Goal: Transaction & Acquisition: Purchase product/service

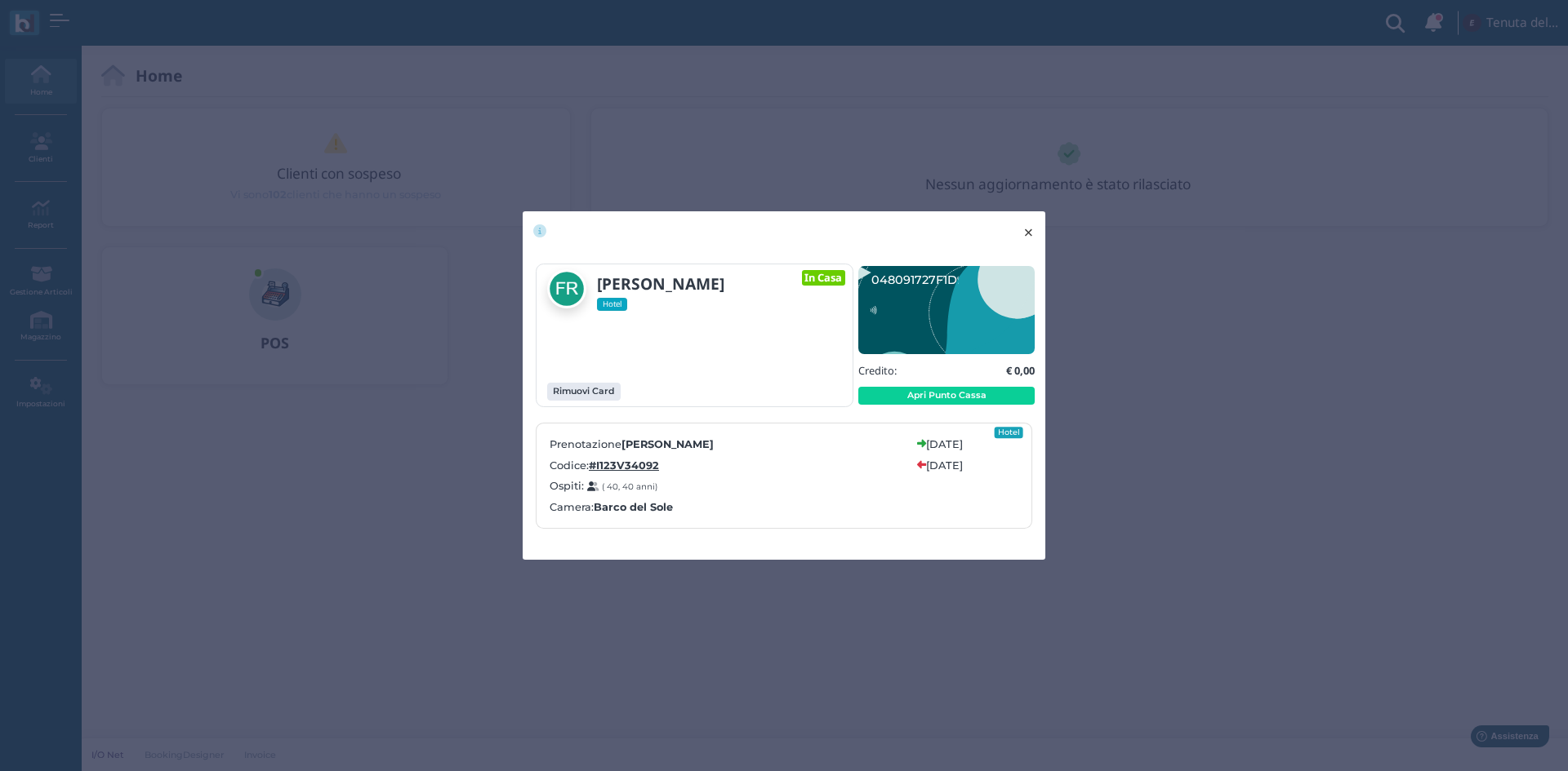
click at [1029, 229] on span "×" at bounding box center [1028, 233] width 13 height 21
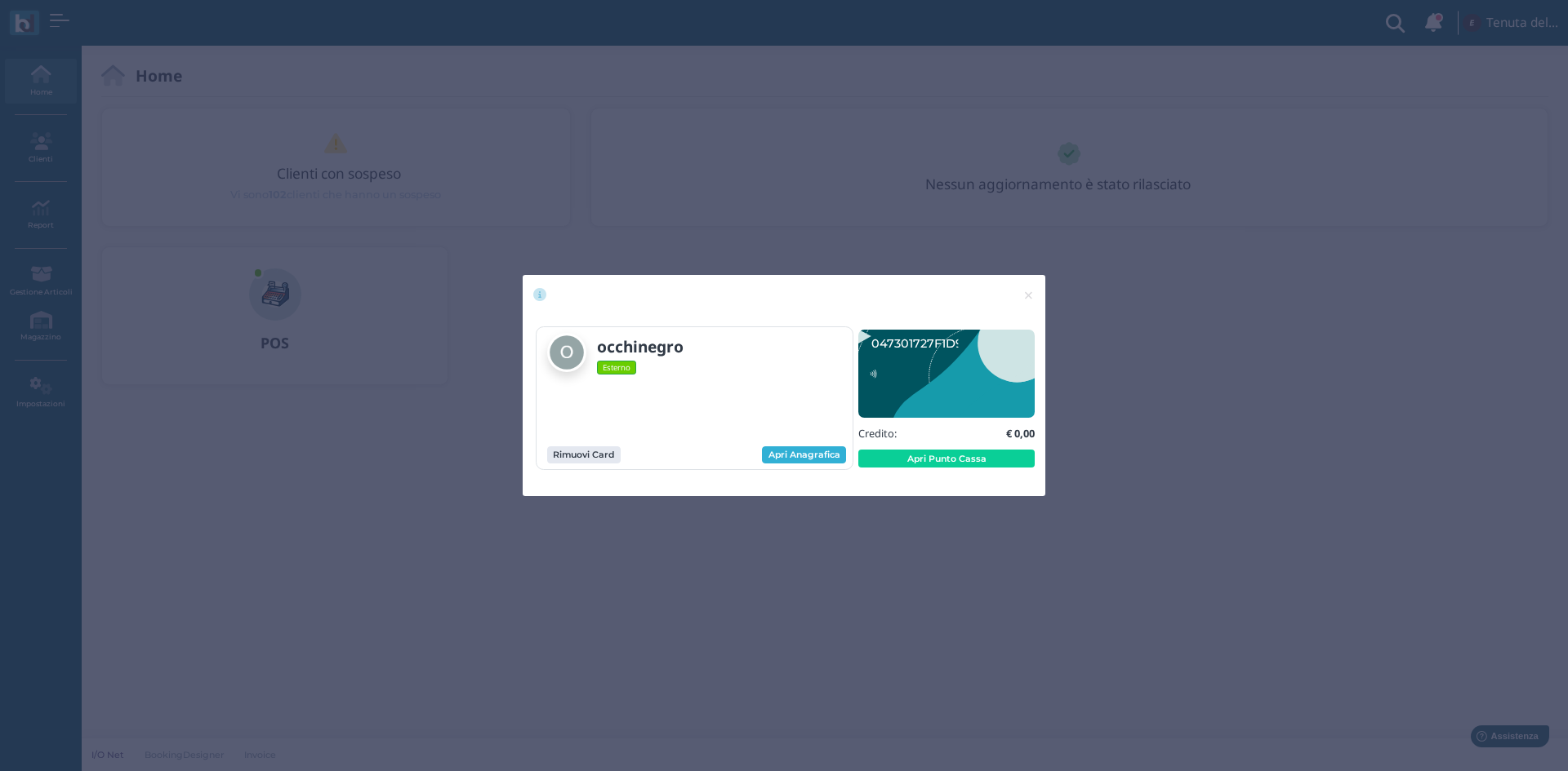
click at [789, 458] on link "Apri Anagrafica" at bounding box center [804, 455] width 84 height 18
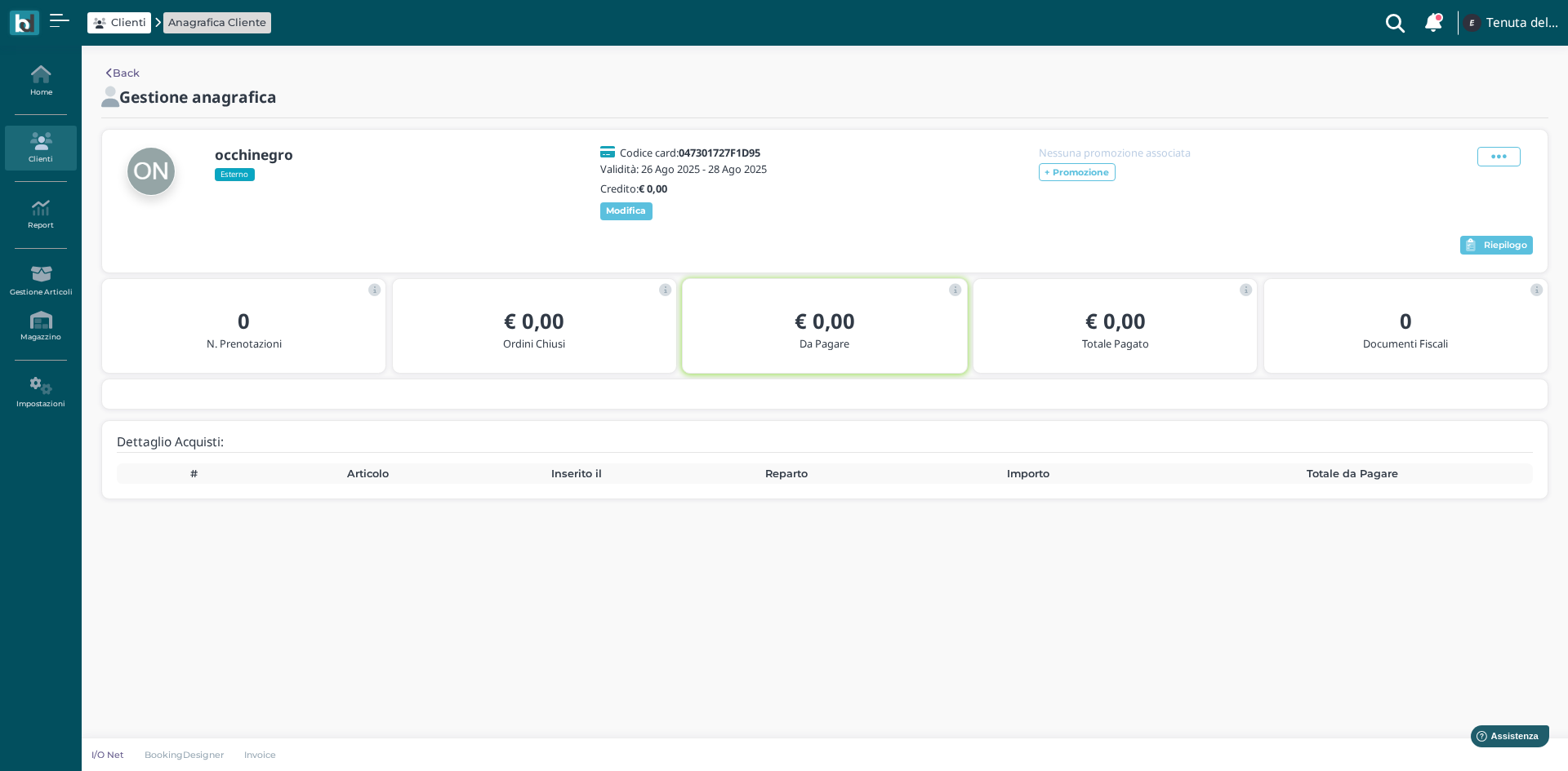
click at [50, 152] on link "Clienti" at bounding box center [39, 148] width 71 height 45
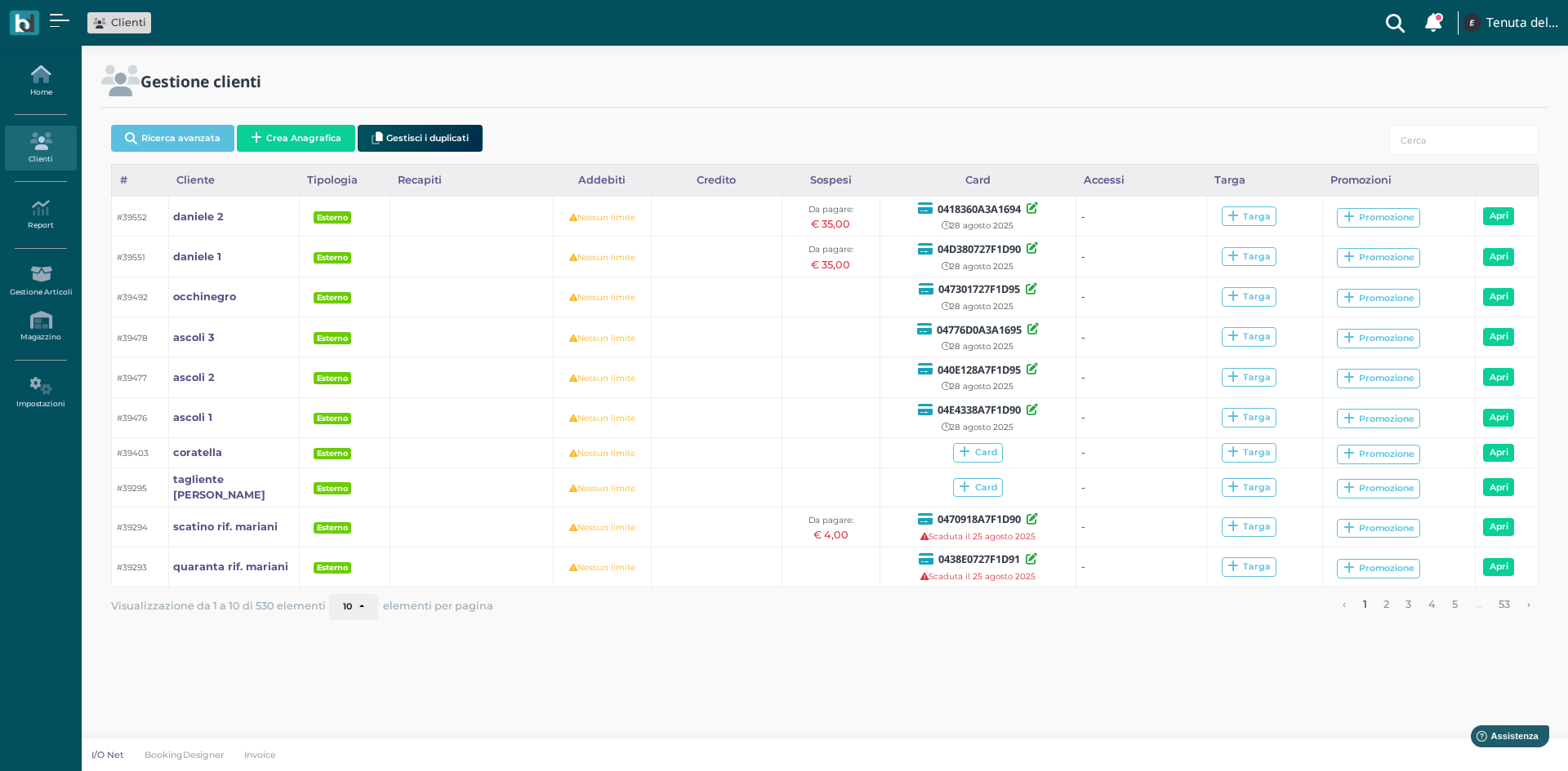
click at [44, 86] on link "Home" at bounding box center [39, 81] width 71 height 45
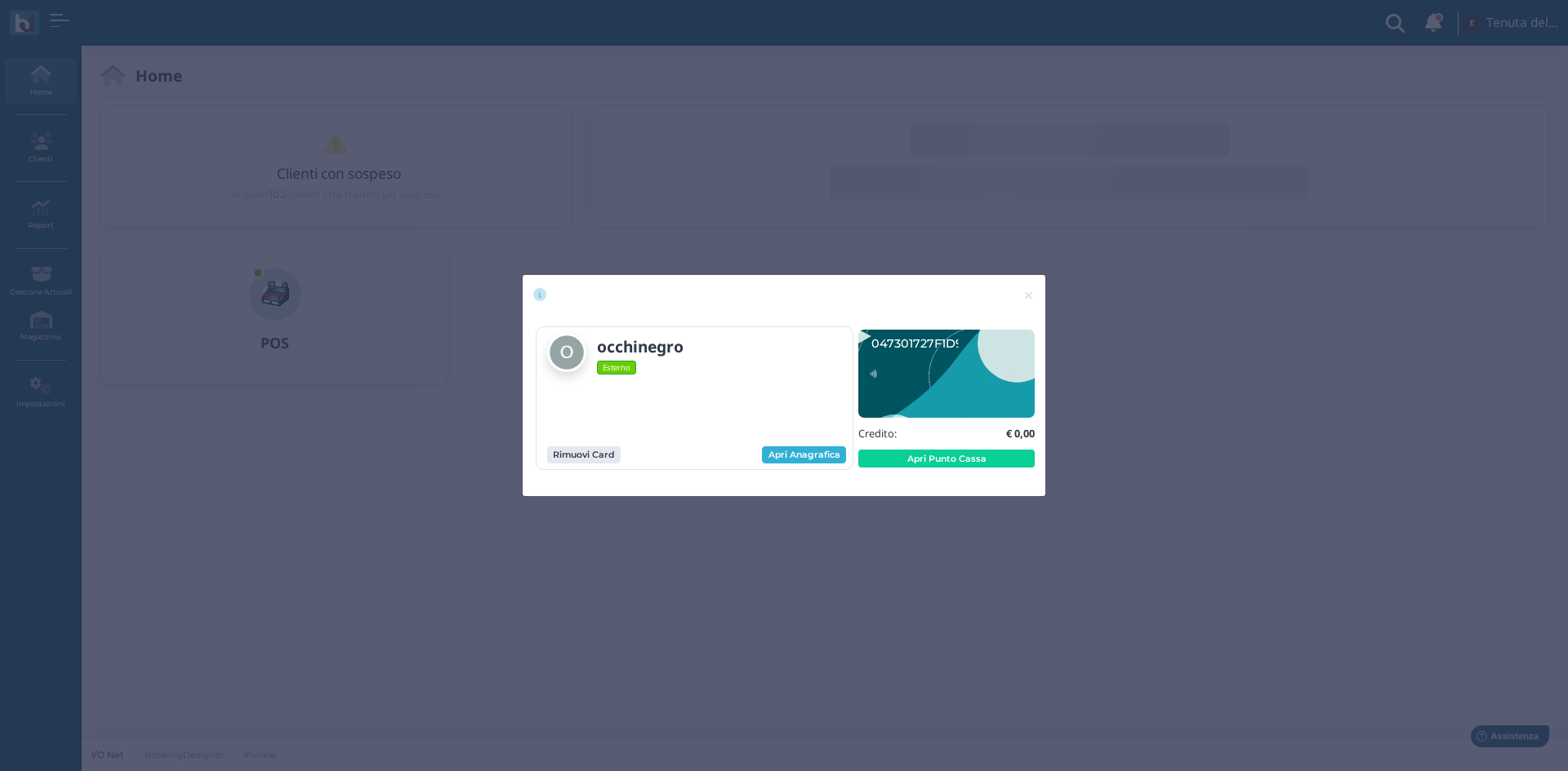
click at [819, 455] on link "Apri Anagrafica" at bounding box center [804, 455] width 84 height 18
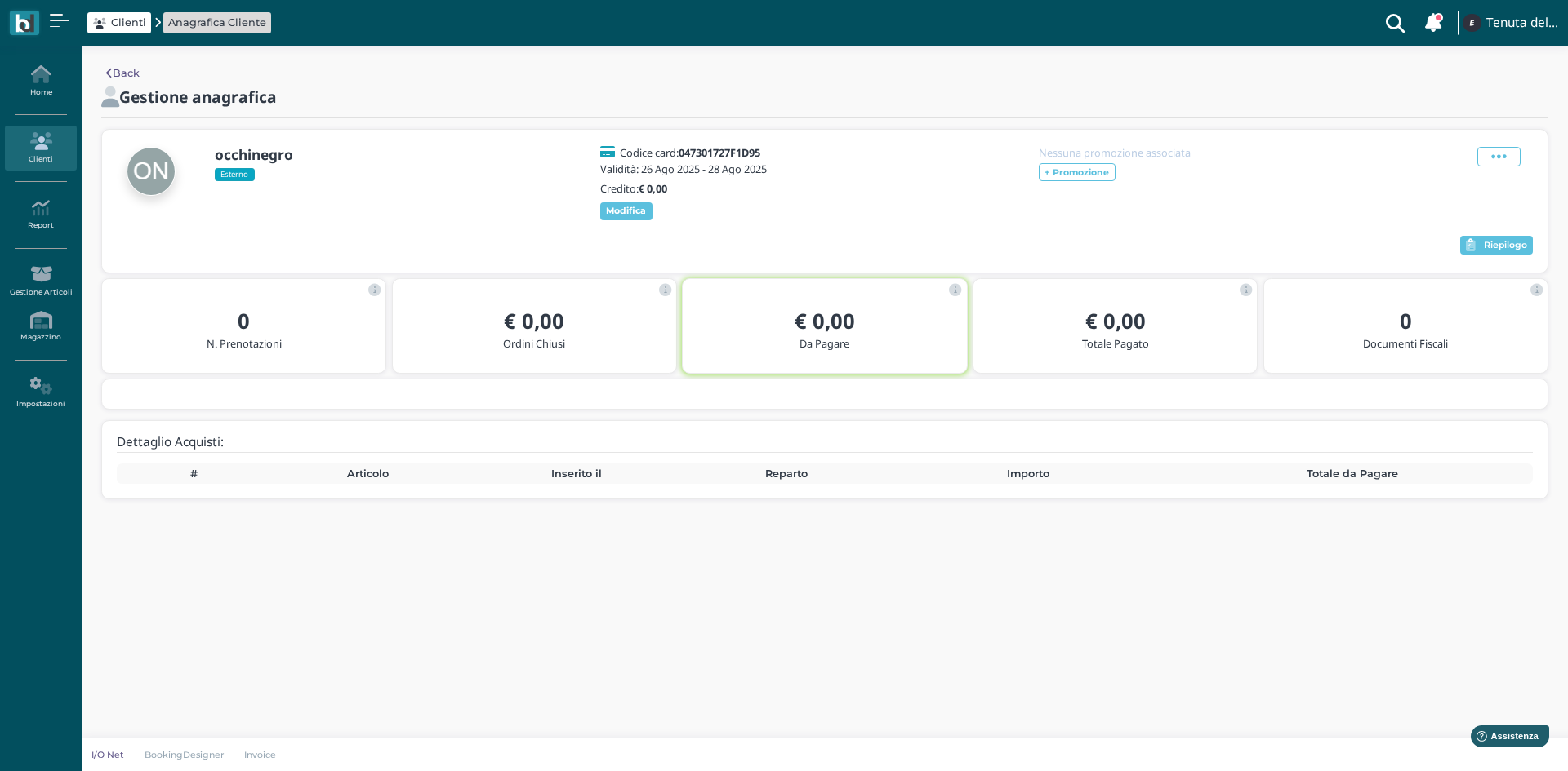
click at [39, 144] on icon at bounding box center [39, 141] width 71 height 18
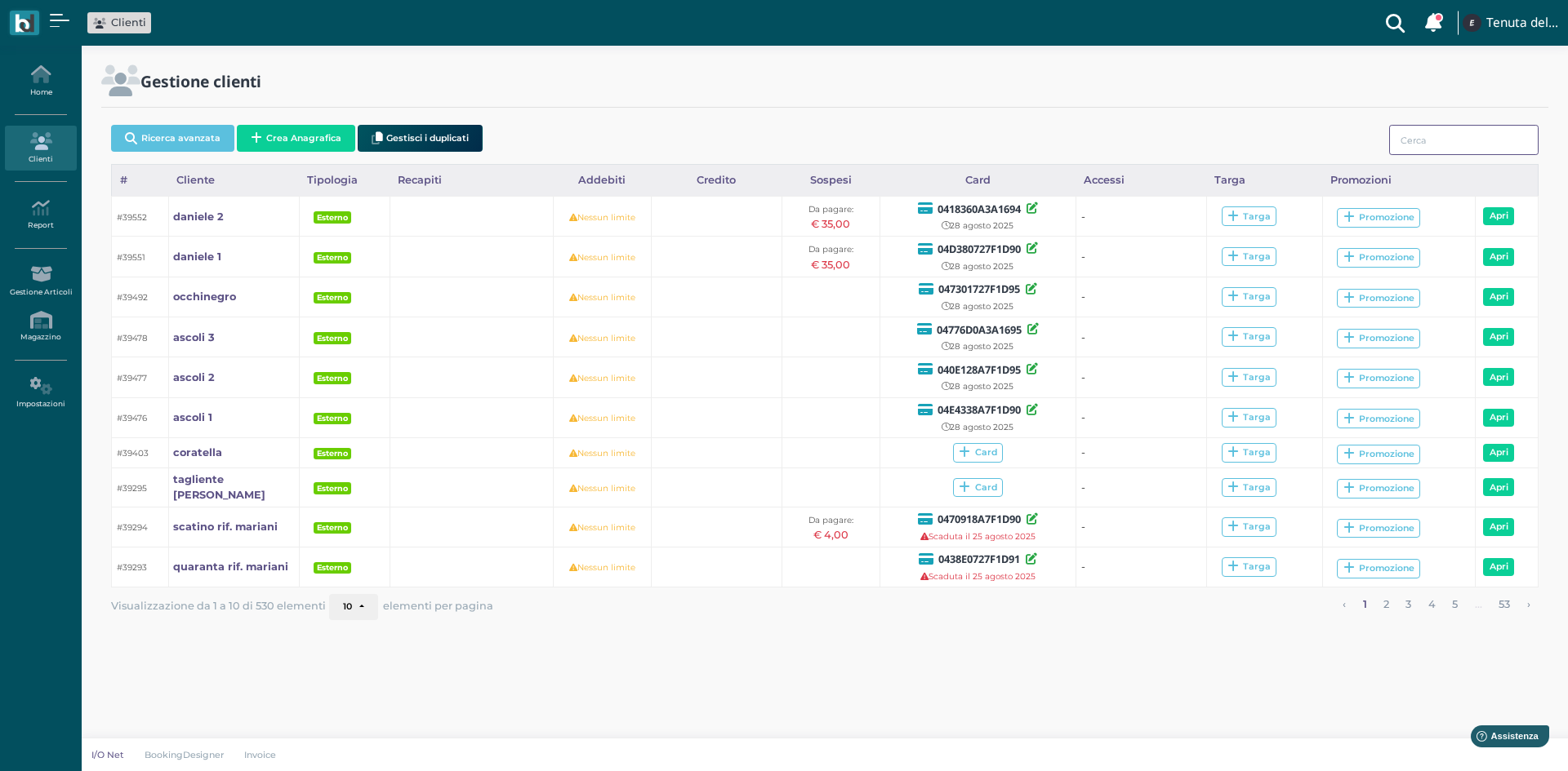
click at [1433, 143] on input "search" at bounding box center [1463, 140] width 149 height 30
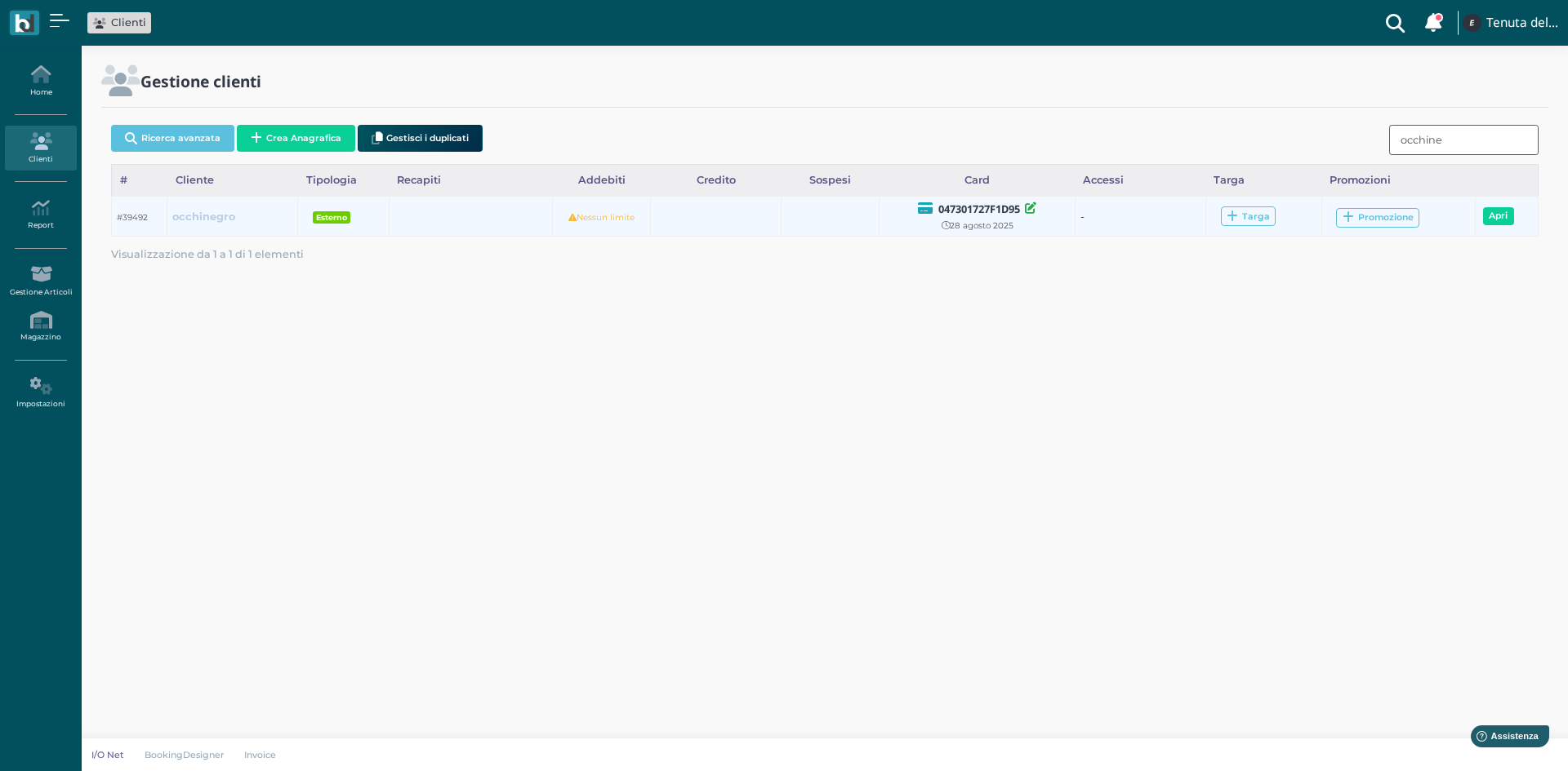
type input "occhine"
click at [209, 218] on b "occhinegro" at bounding box center [203, 216] width 63 height 13
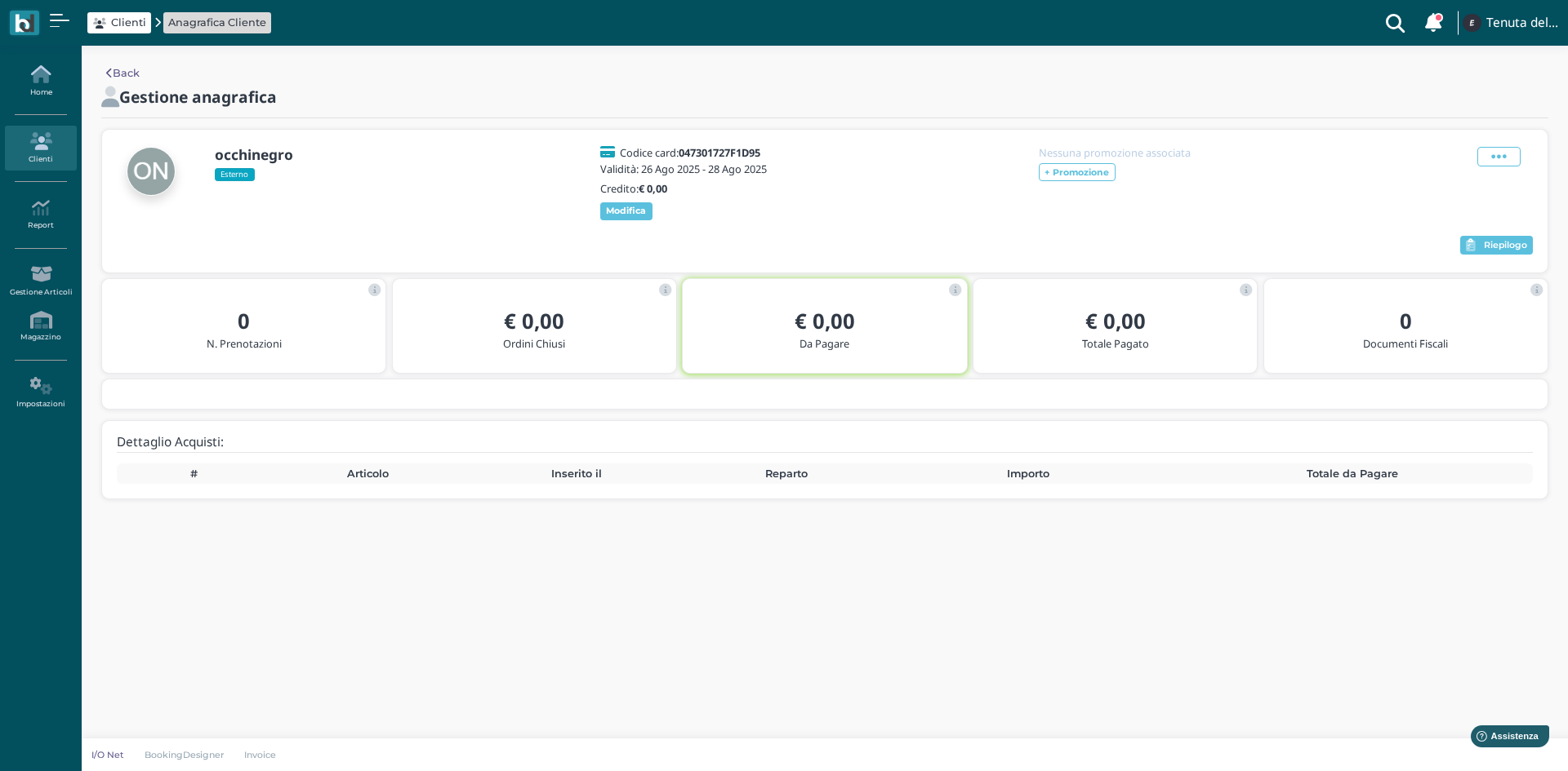
click at [38, 86] on link "Home" at bounding box center [39, 81] width 71 height 45
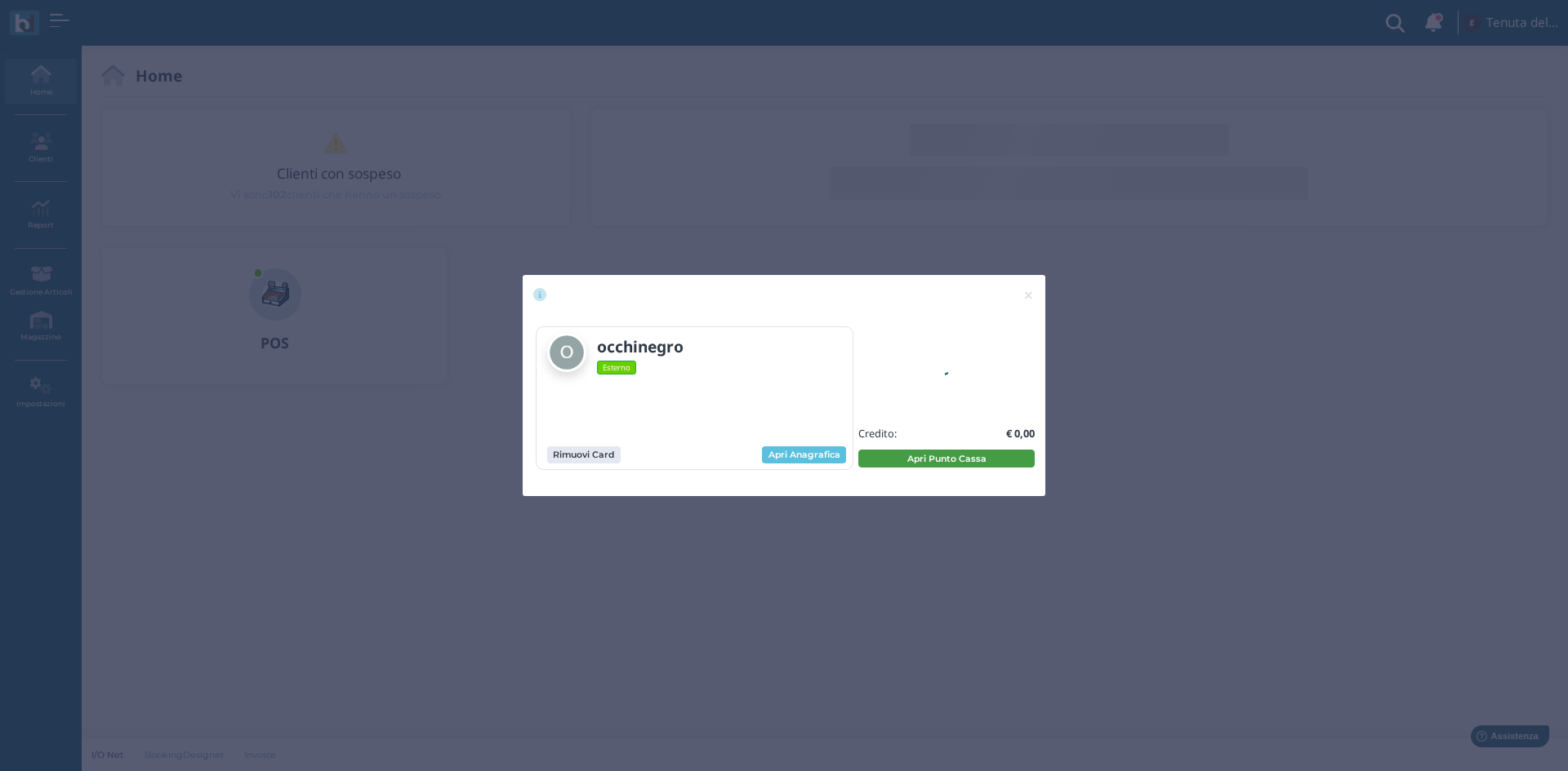
click at [926, 461] on button "Apri Punto Cassa" at bounding box center [946, 459] width 176 height 18
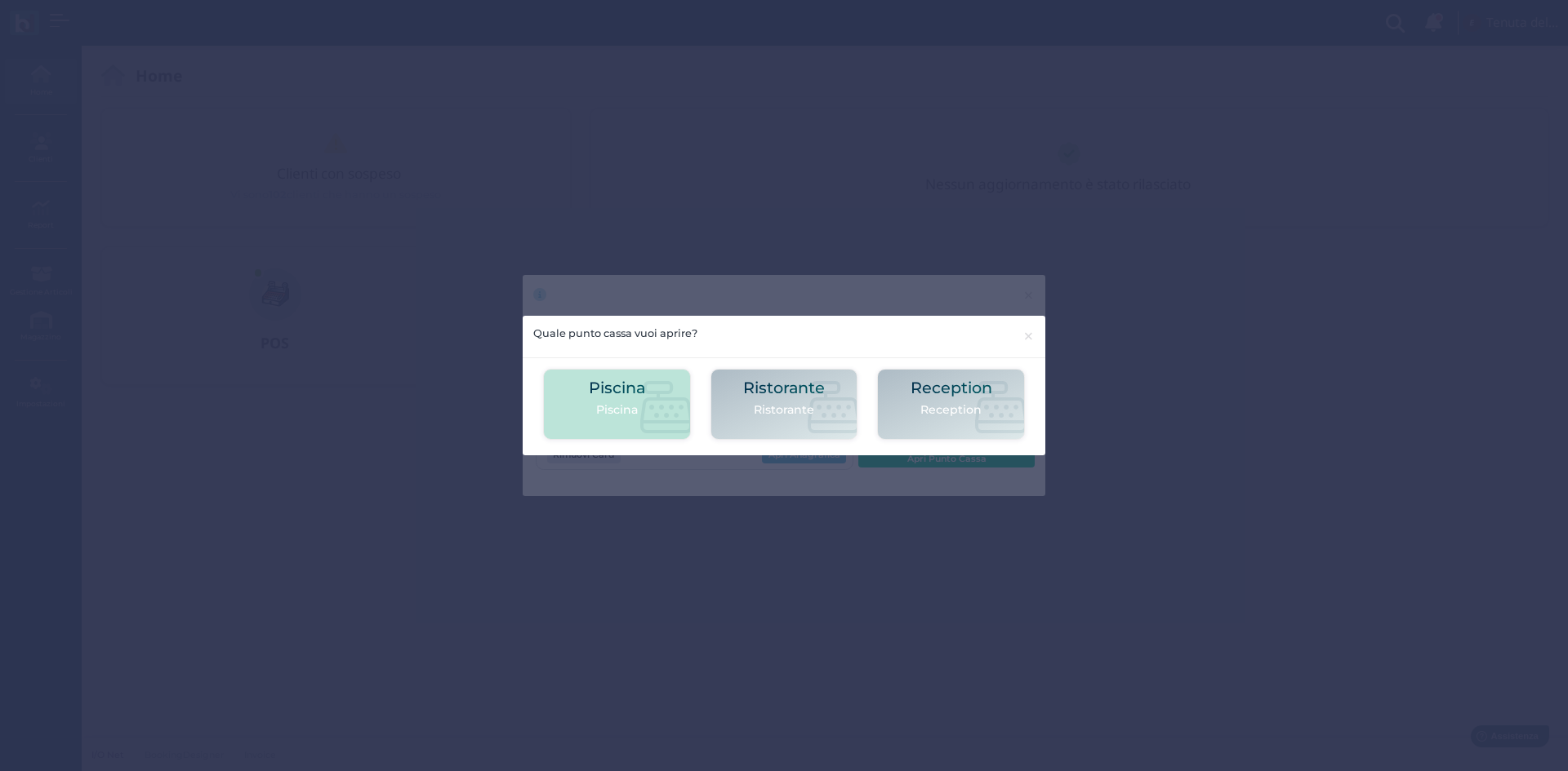
click at [624, 411] on p "Piscina" at bounding box center [617, 410] width 56 height 17
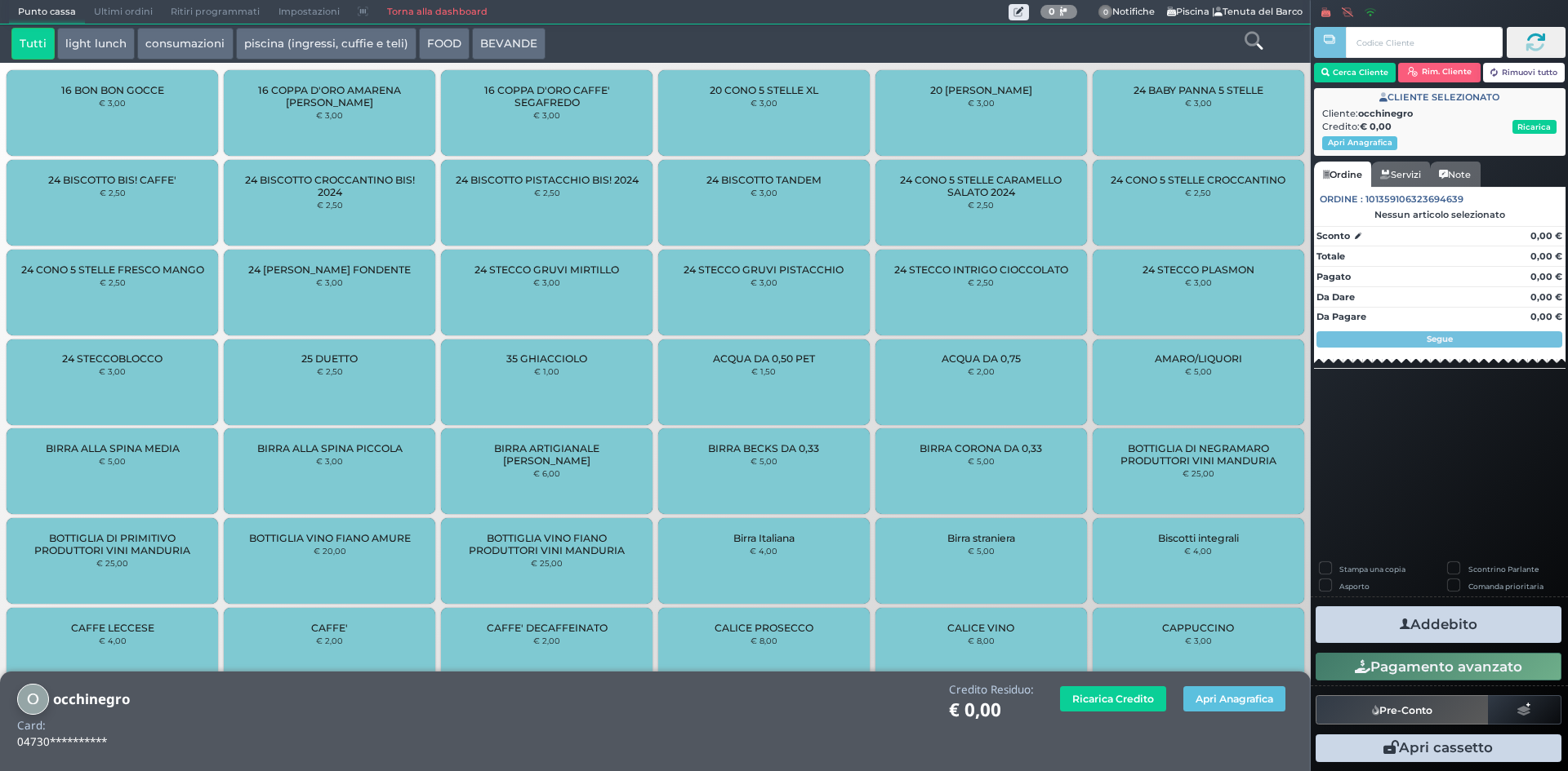
click at [1259, 34] on icon at bounding box center [1253, 41] width 18 height 18
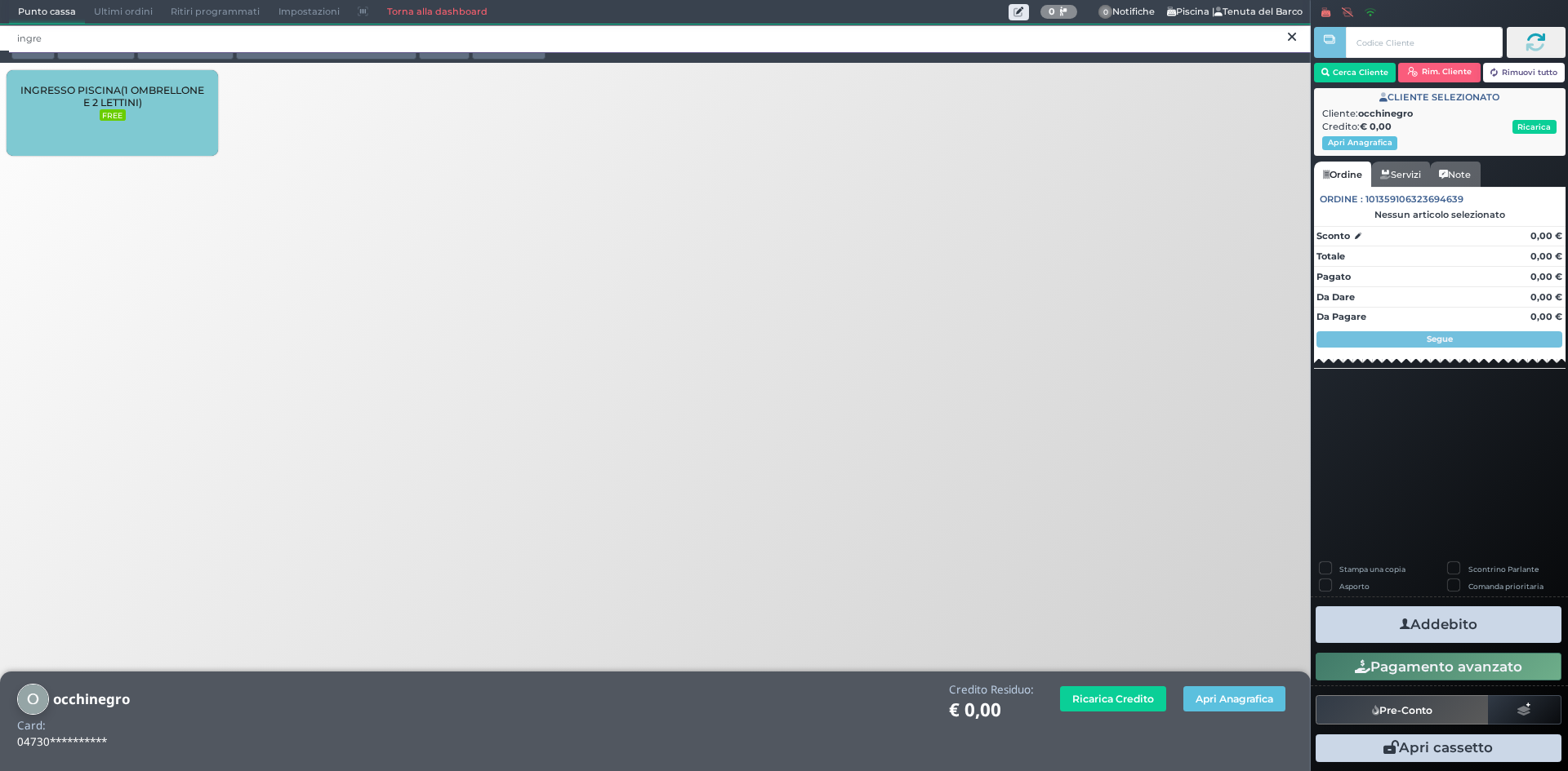
type input "ingre"
click at [116, 112] on small "FREE" at bounding box center [112, 114] width 26 height 12
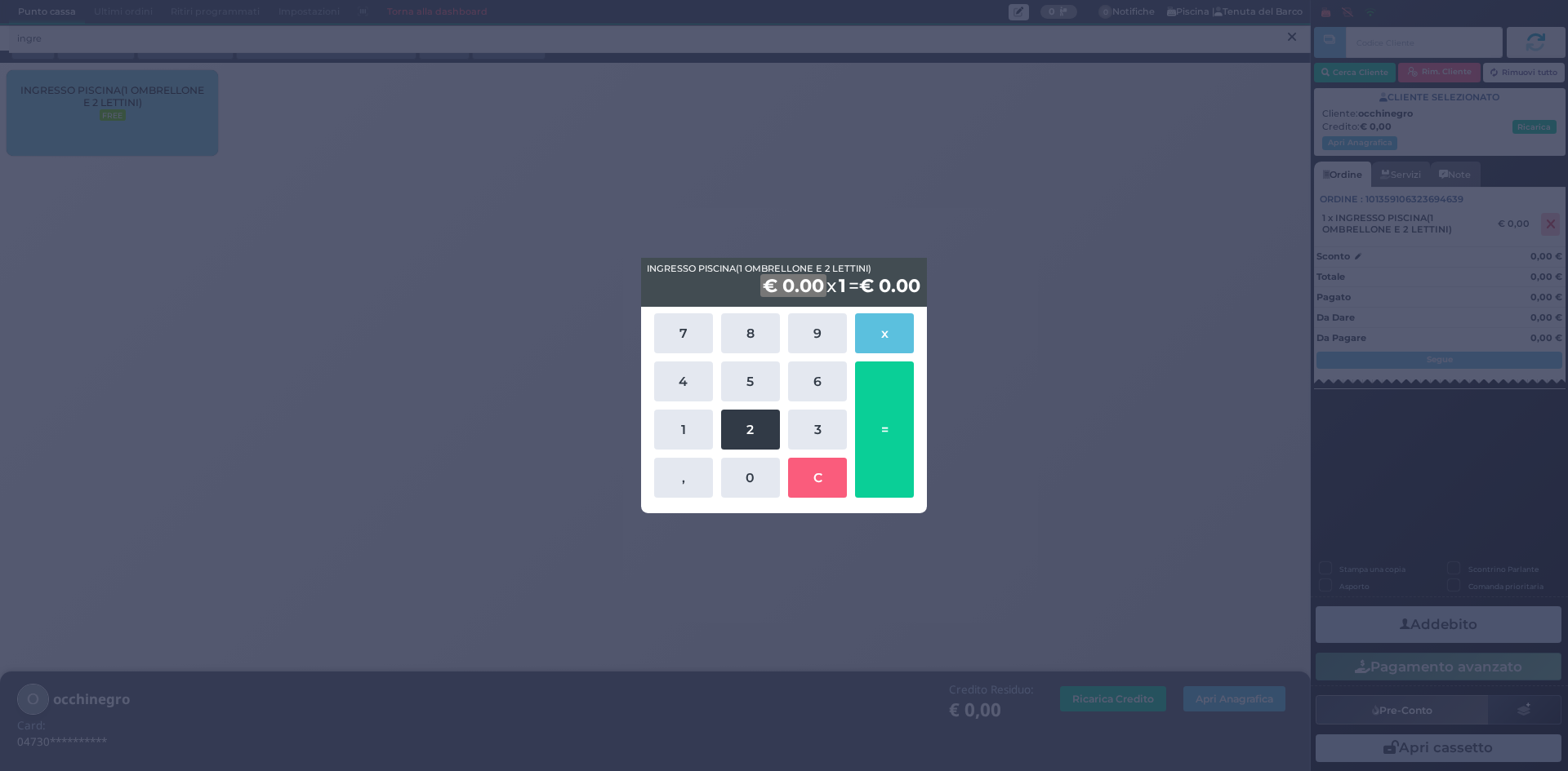
click at [738, 428] on button "2" at bounding box center [751, 429] width 59 height 40
click at [750, 461] on button "0" at bounding box center [751, 478] width 59 height 40
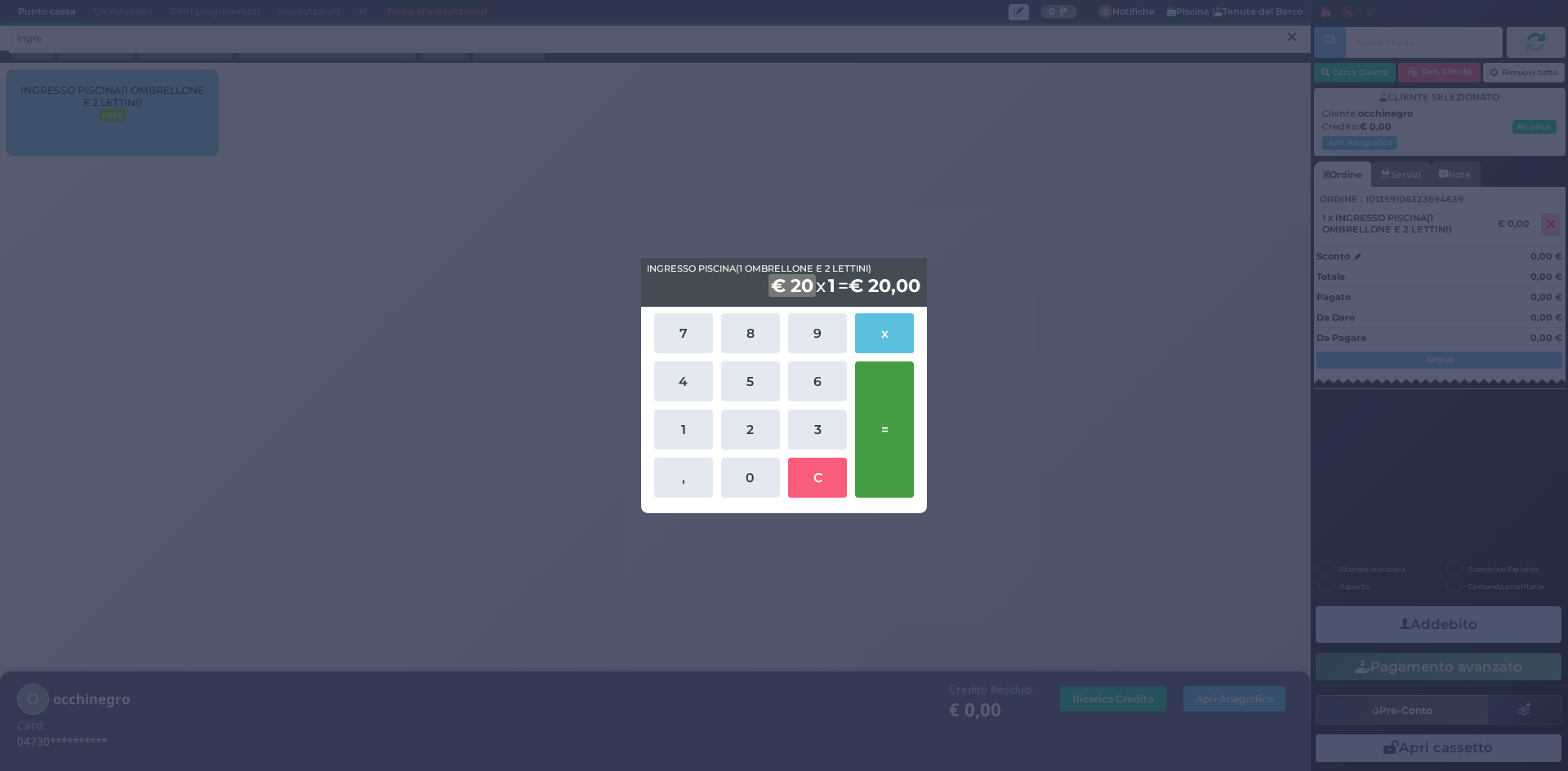
click at [896, 419] on button "=" at bounding box center [884, 429] width 59 height 136
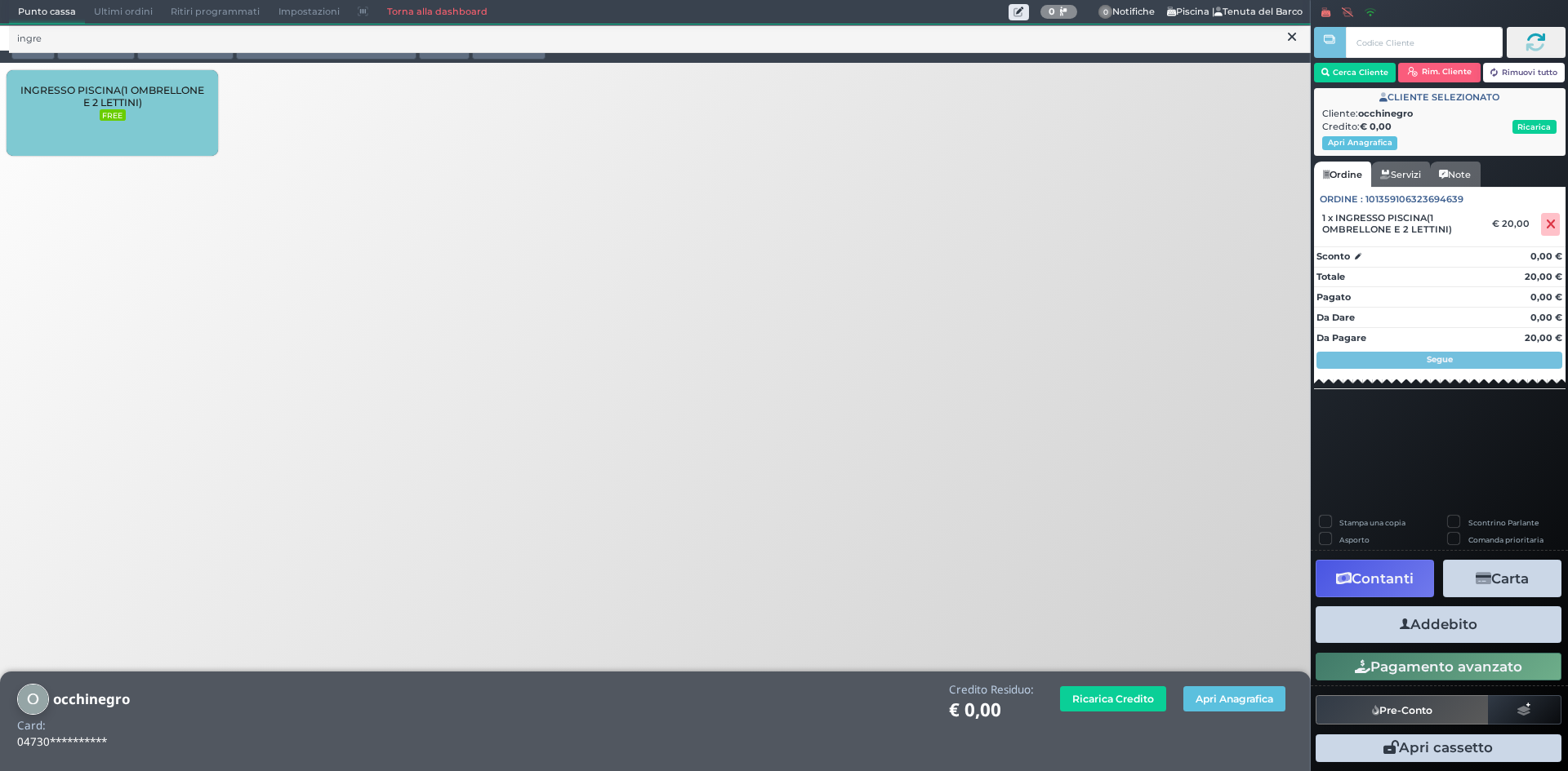
click at [1463, 623] on button "Addebito" at bounding box center [1438, 624] width 246 height 37
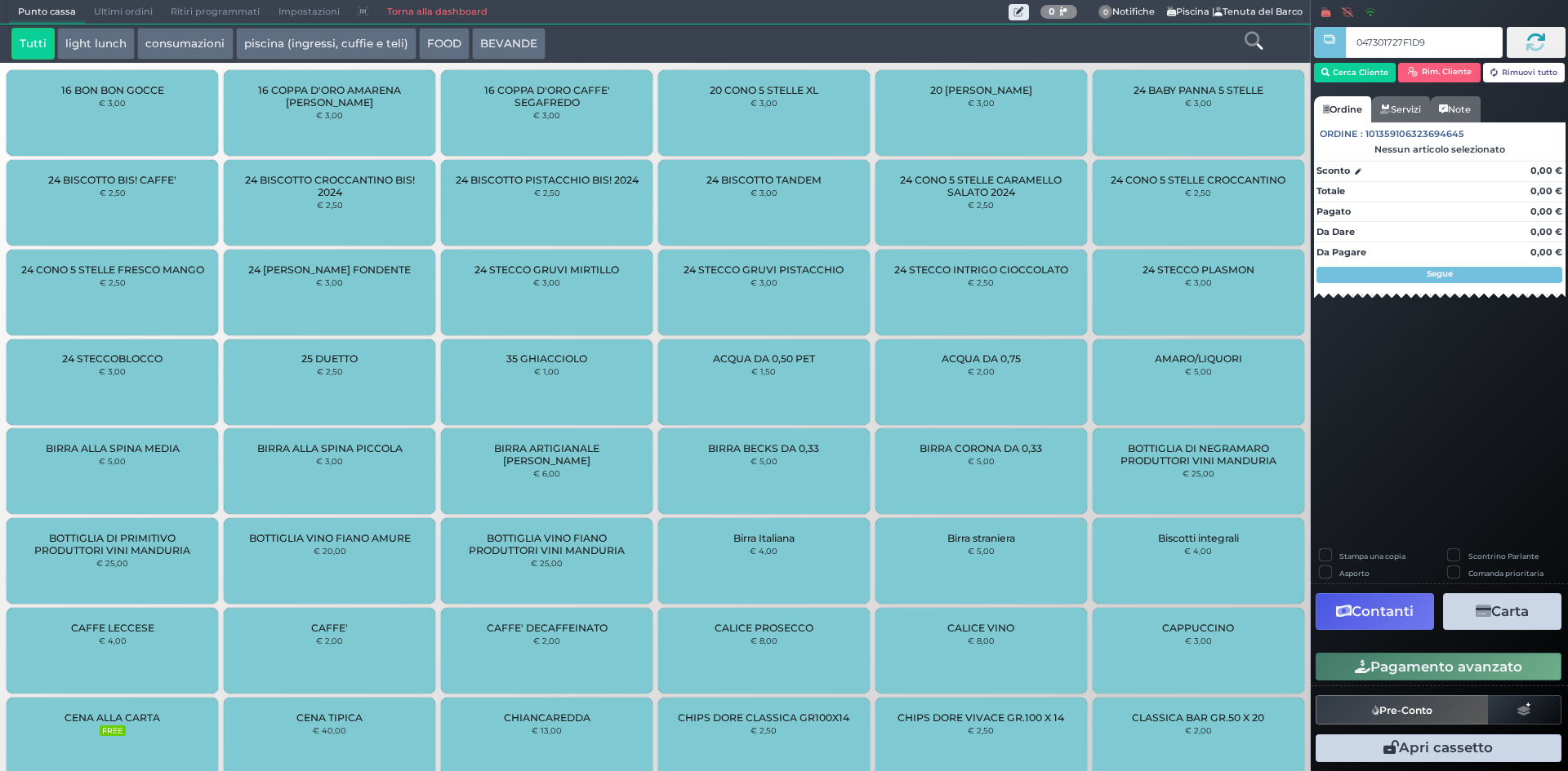
type input "047301727F1D95"
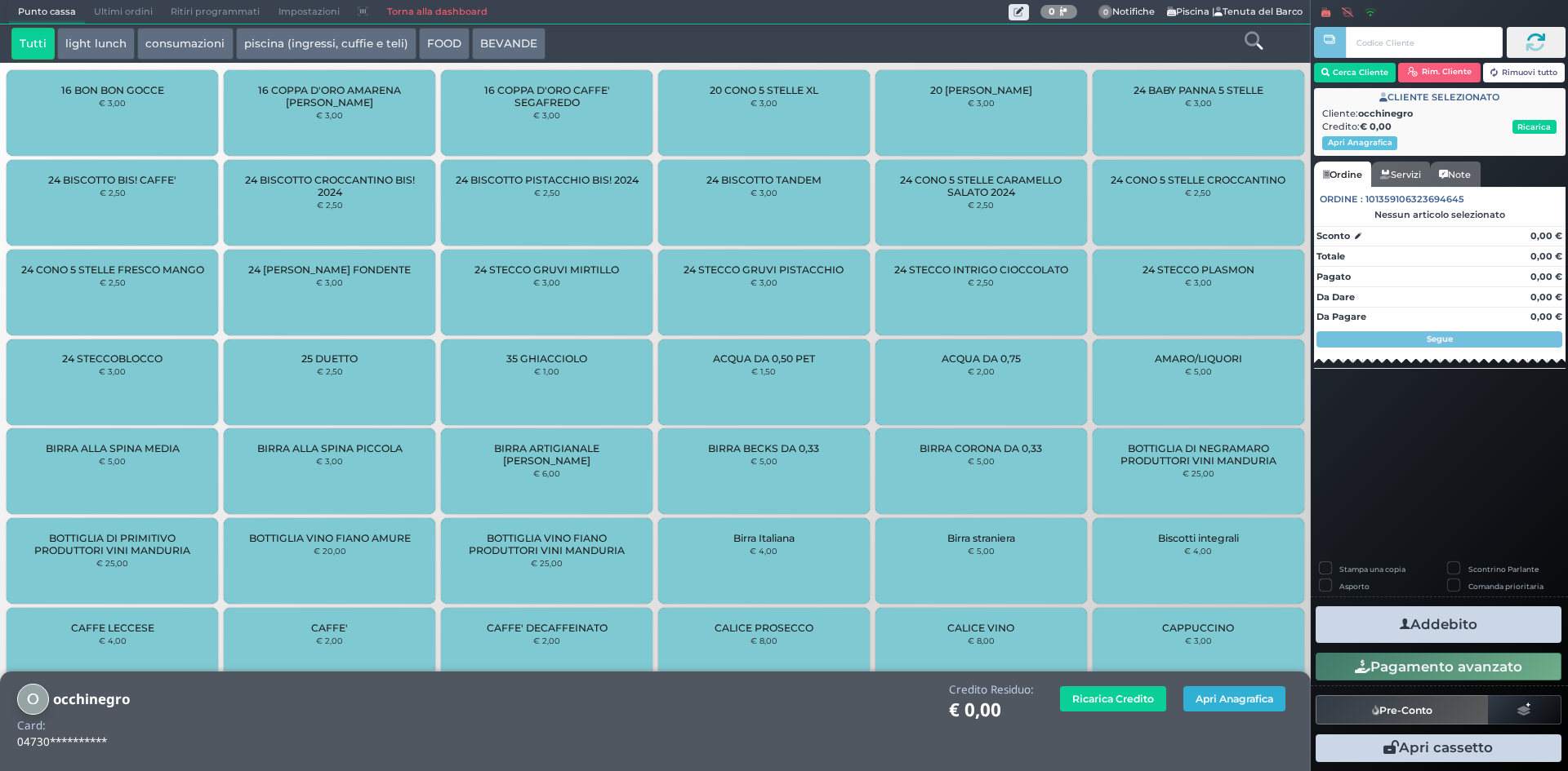
click at [1223, 701] on button "Apri Anagrafica" at bounding box center [1234, 699] width 102 height 25
click at [452, 7] on link "Torna alla dashboard" at bounding box center [436, 13] width 118 height 23
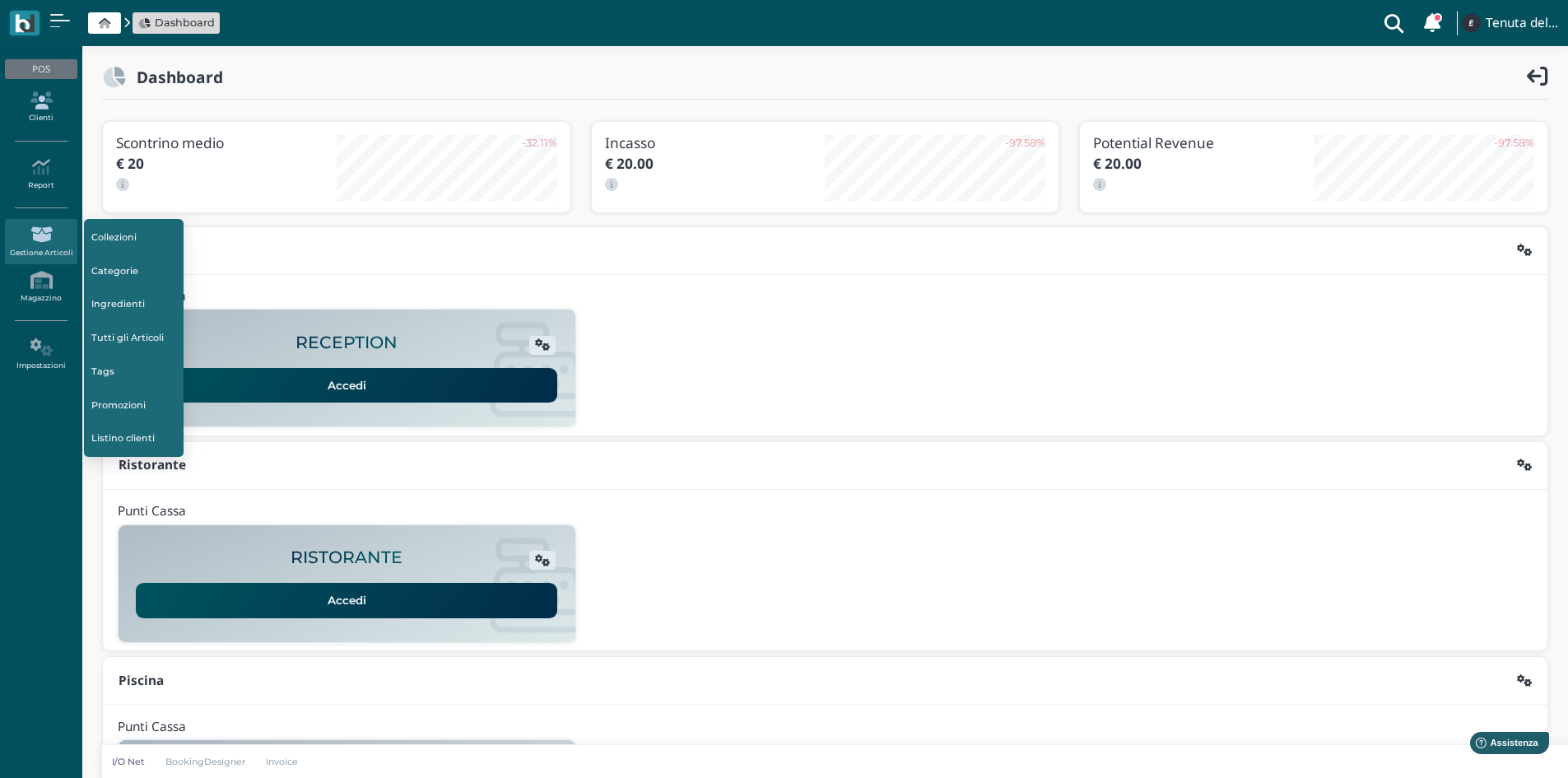
click at [33, 115] on link "Clienti" at bounding box center [40, 107] width 71 height 45
